Goal: Navigation & Orientation: Find specific page/section

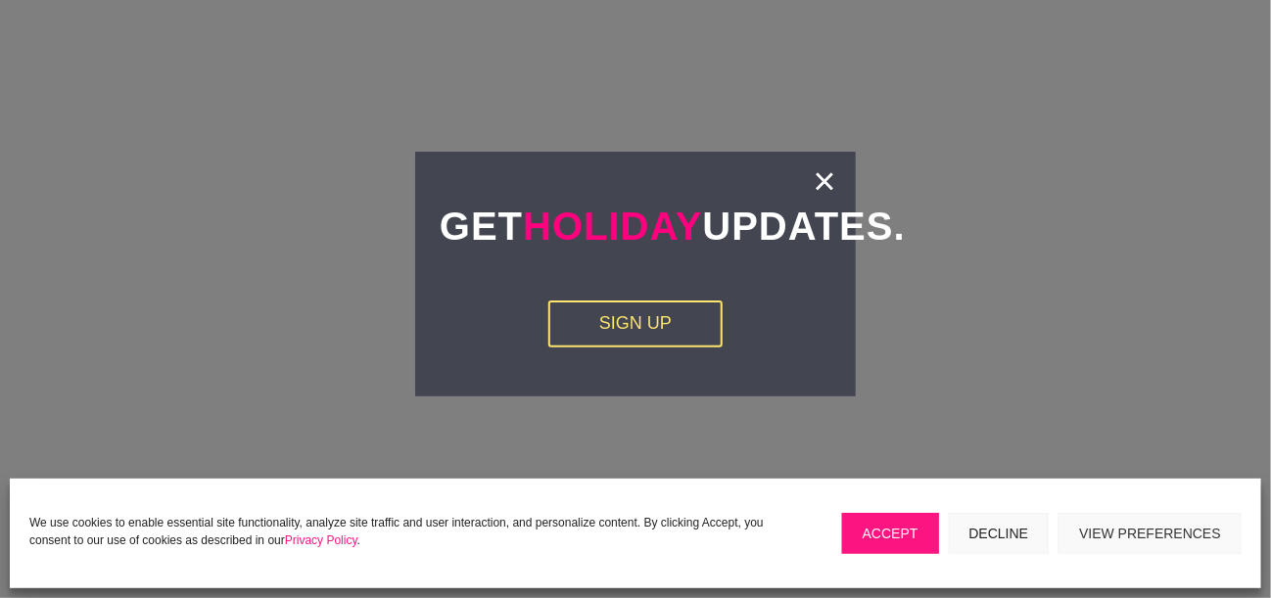
scroll to position [3330, 0]
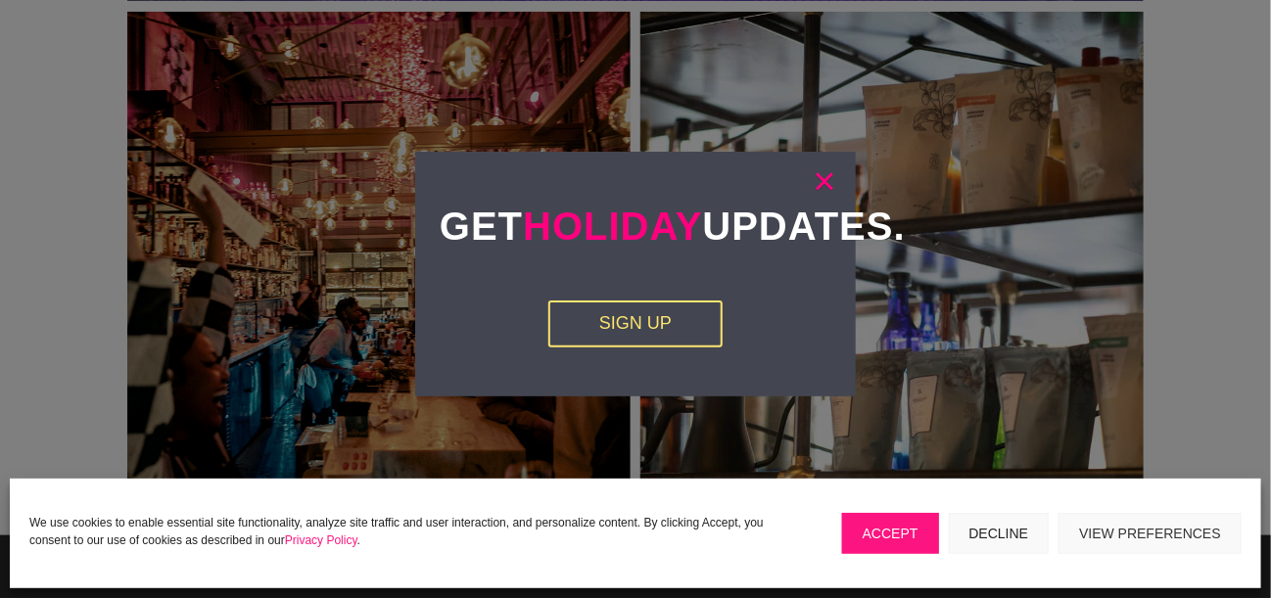
click at [825, 187] on link "×" at bounding box center [825, 181] width 23 height 20
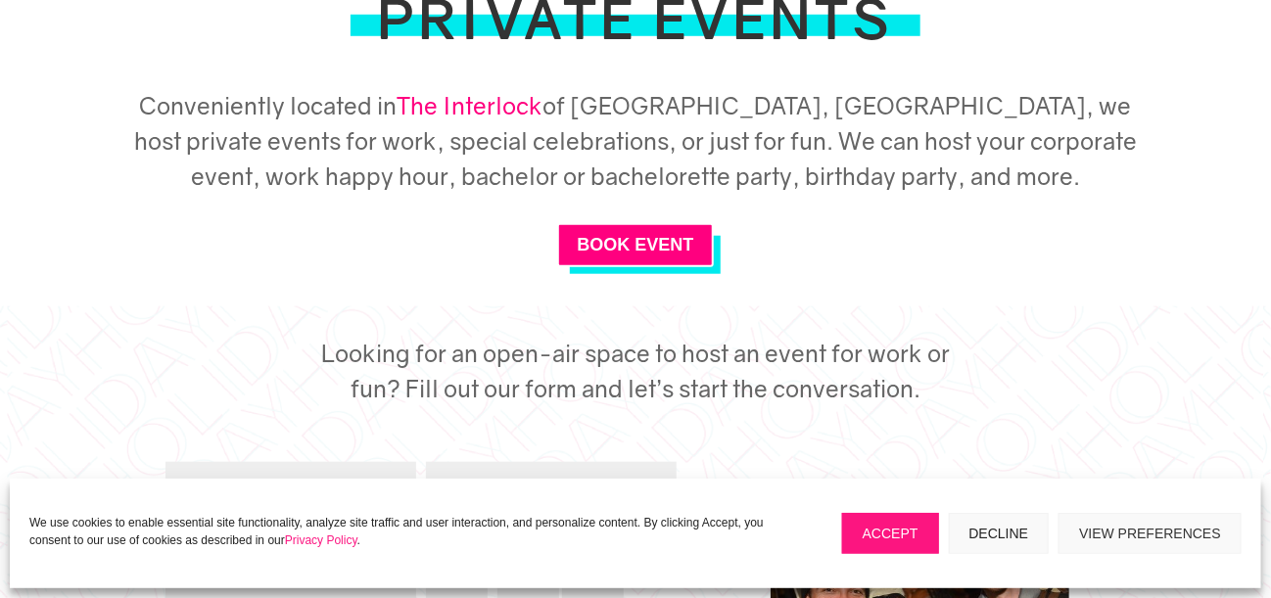
scroll to position [588, 0]
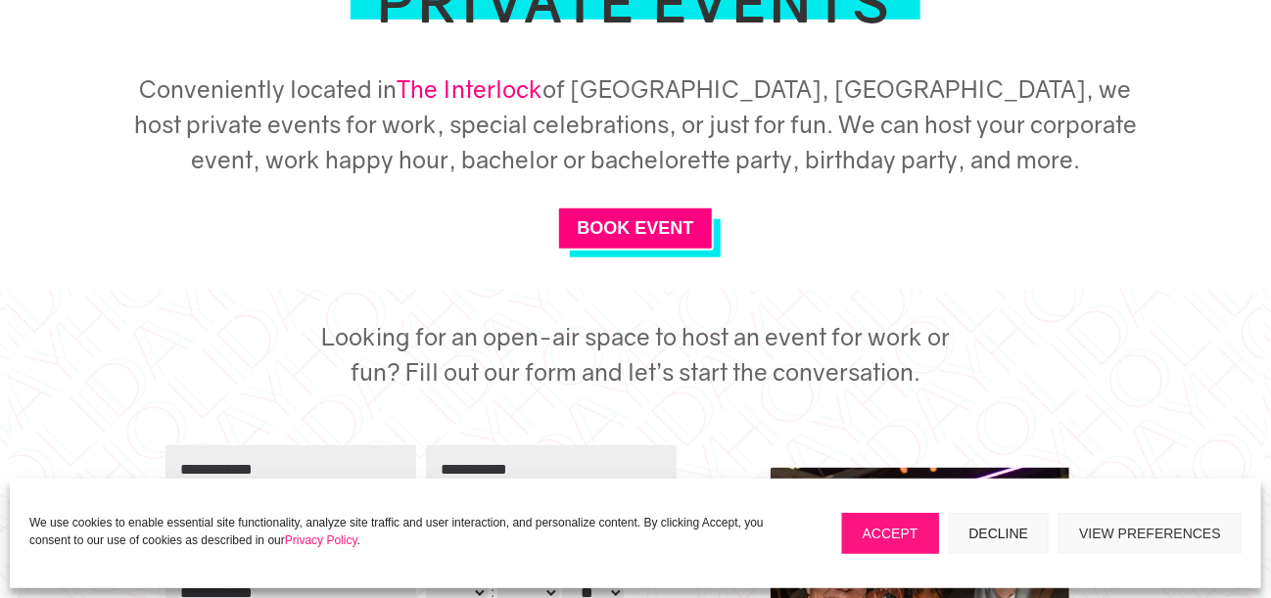
click at [480, 82] on link "The Interlock" at bounding box center [470, 88] width 146 height 28
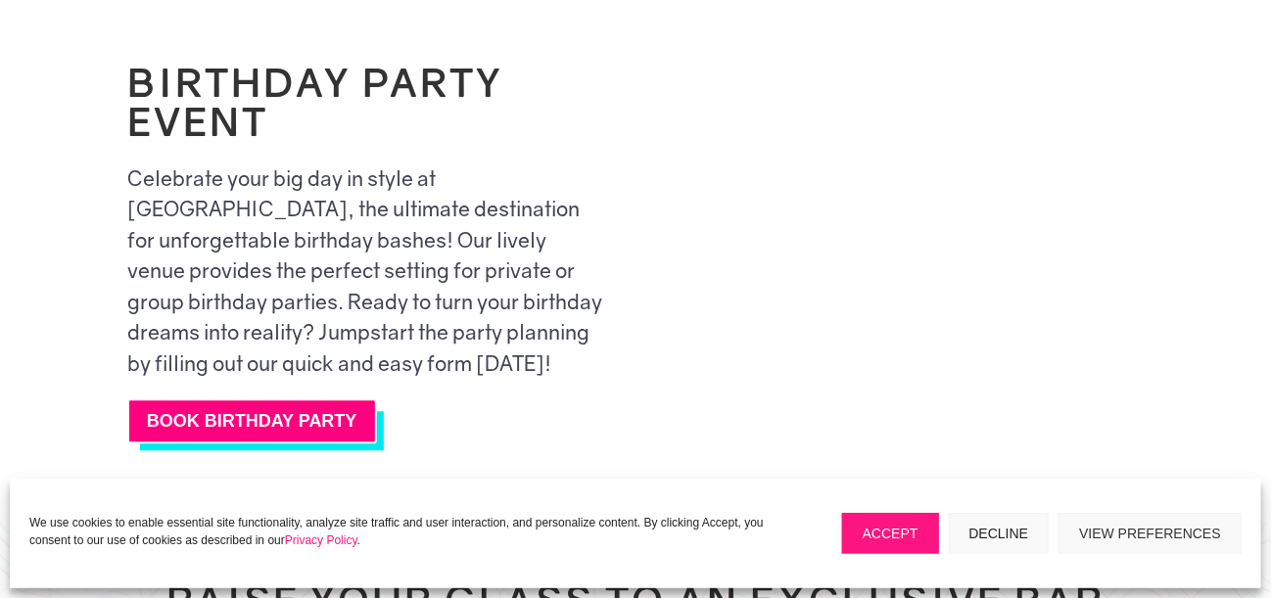
scroll to position [4310, 0]
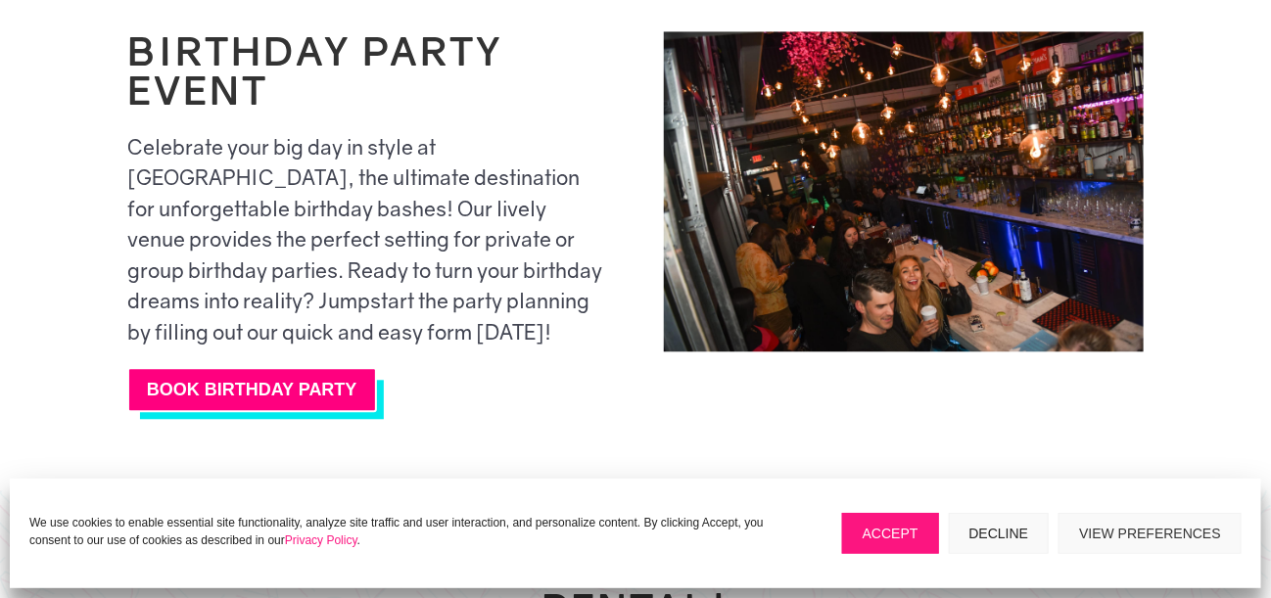
click at [893, 520] on button "Accept" at bounding box center [890, 533] width 97 height 41
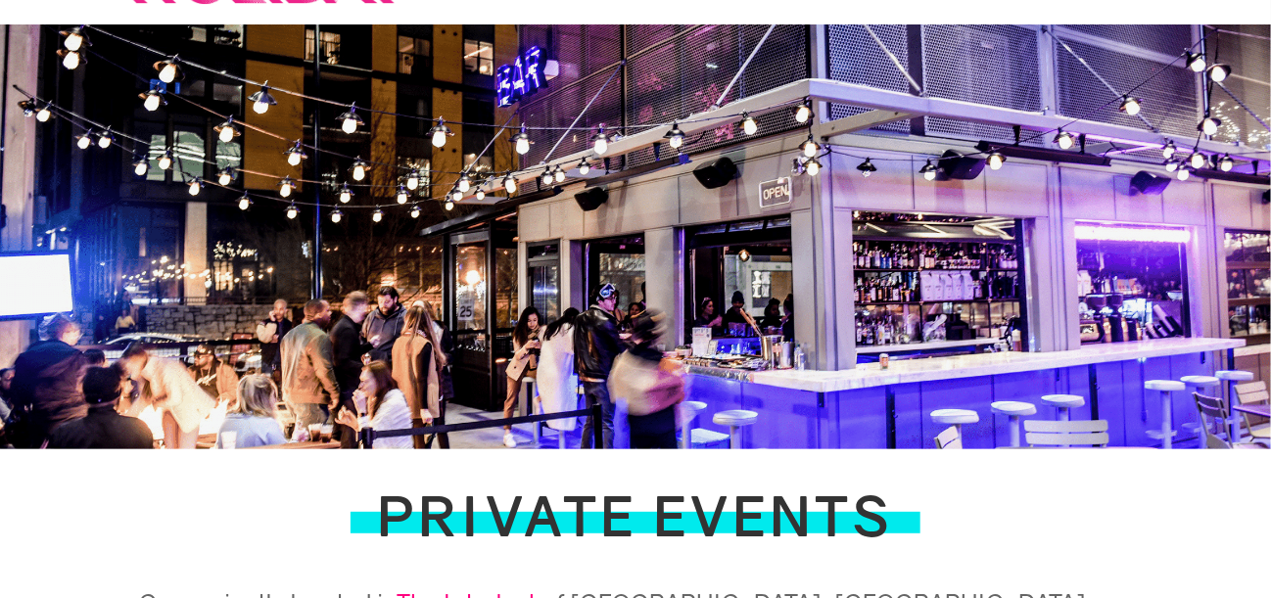
scroll to position [0, 0]
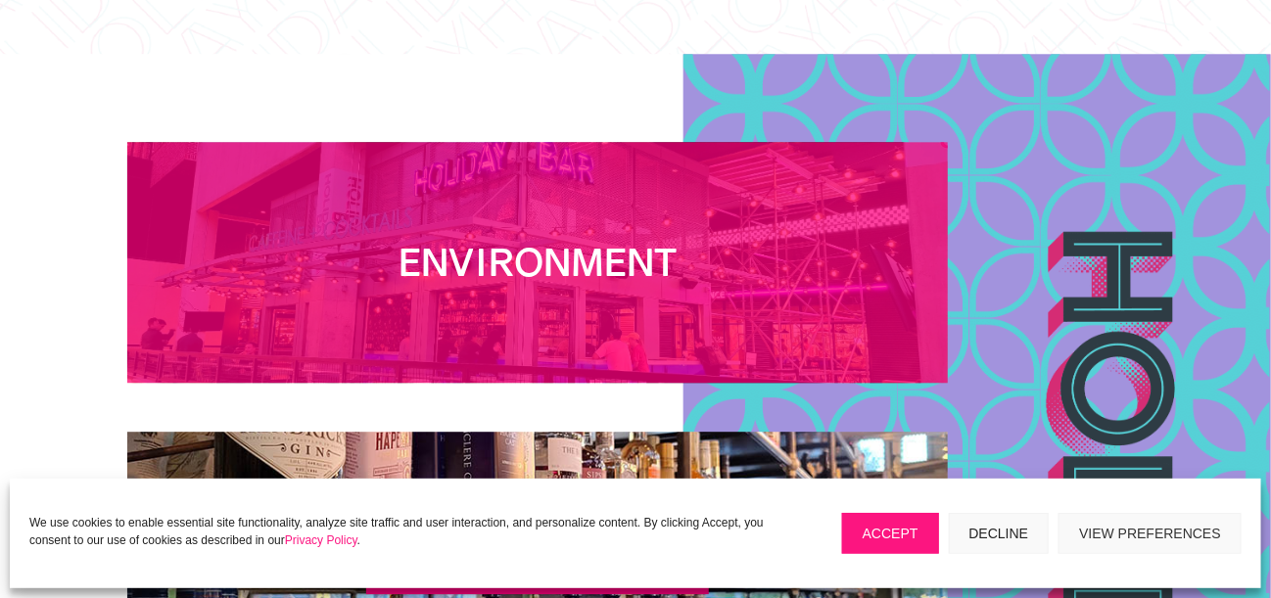
scroll to position [7248, 0]
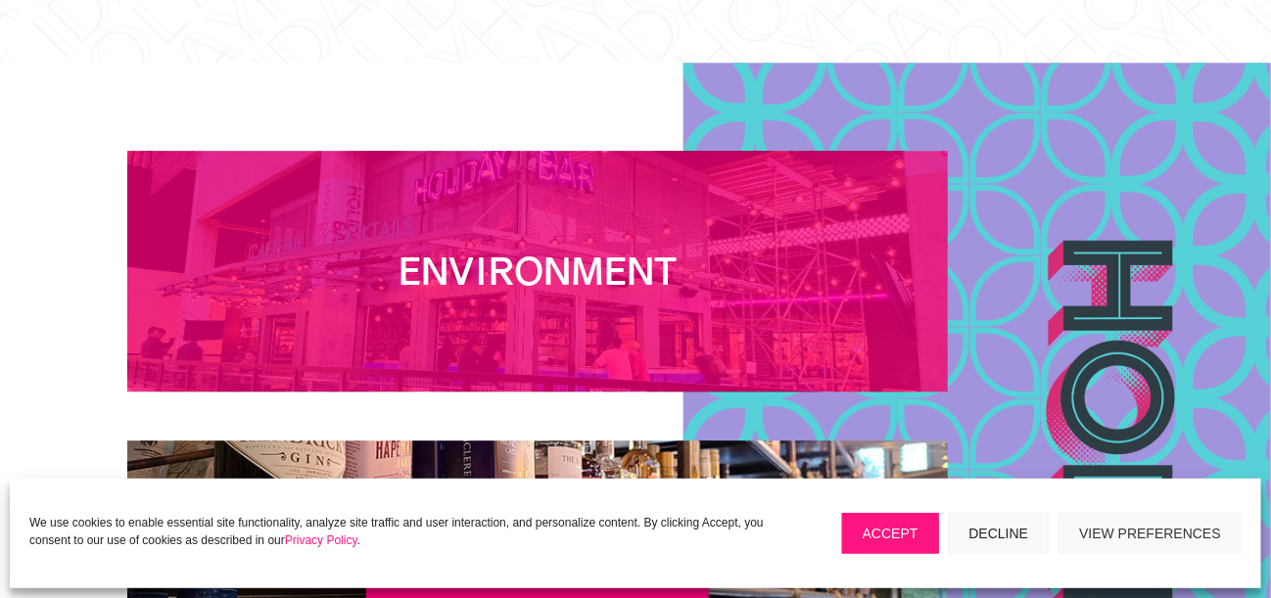
click at [591, 249] on h2 "Environment" at bounding box center [537, 276] width 343 height 55
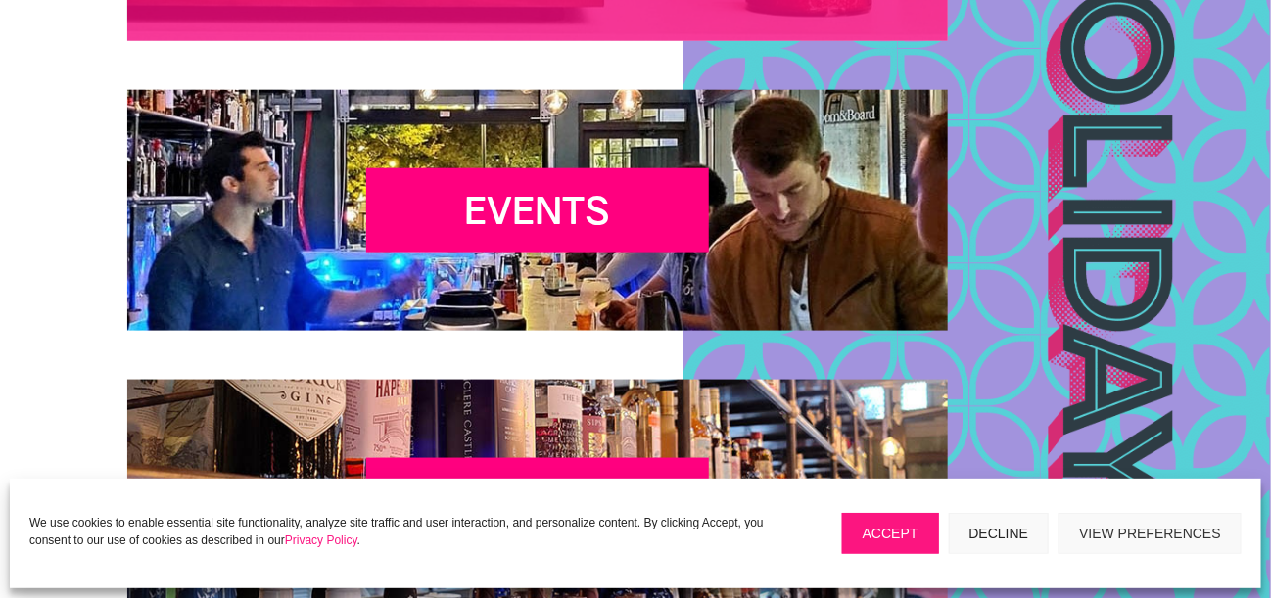
scroll to position [3722, 0]
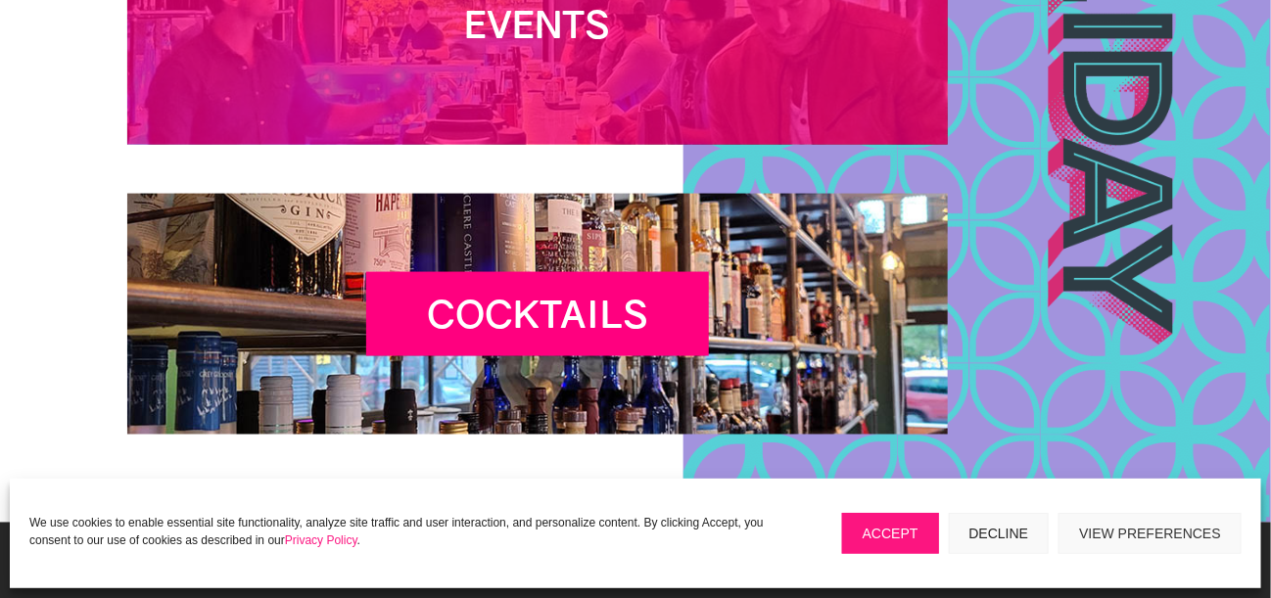
click at [565, 50] on h2 "Events" at bounding box center [537, 29] width 343 height 55
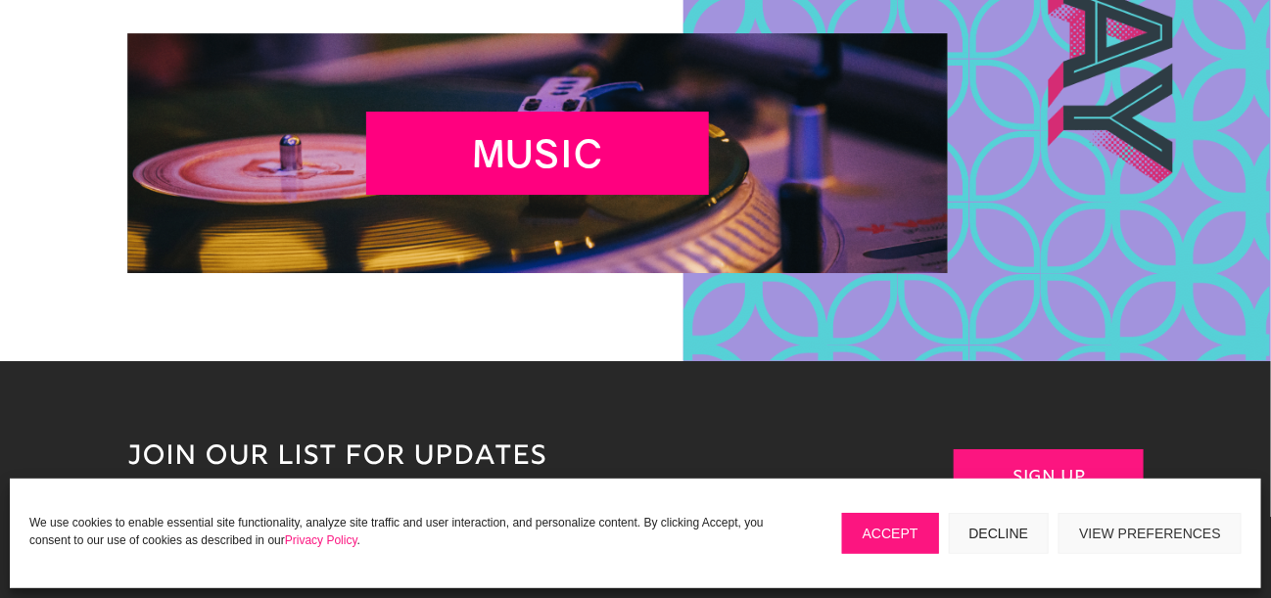
scroll to position [7836, 0]
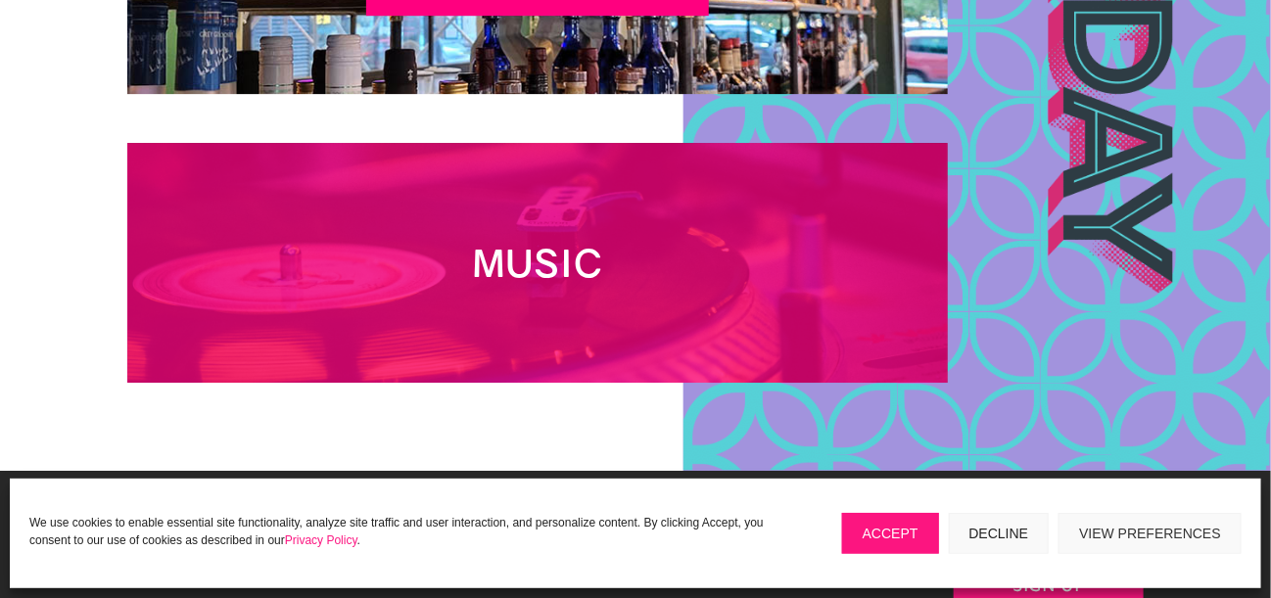
click at [520, 241] on h2 "MUSIC" at bounding box center [537, 268] width 343 height 55
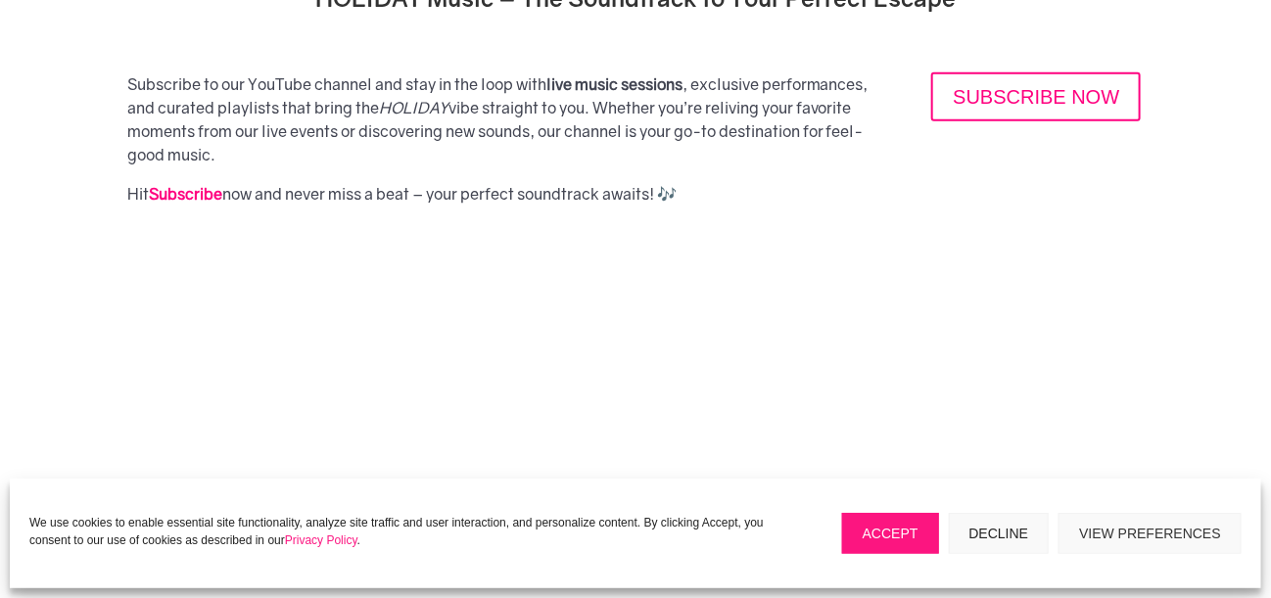
scroll to position [685, 0]
